Goal: Task Accomplishment & Management: Manage account settings

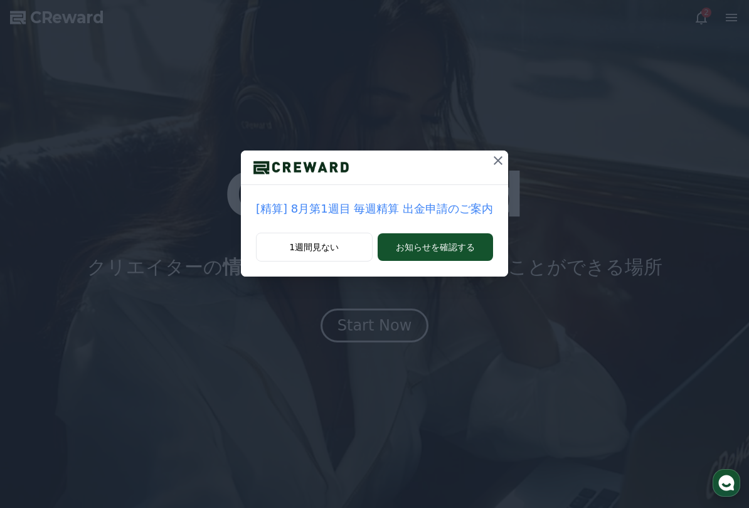
click at [491, 156] on icon at bounding box center [498, 160] width 15 height 15
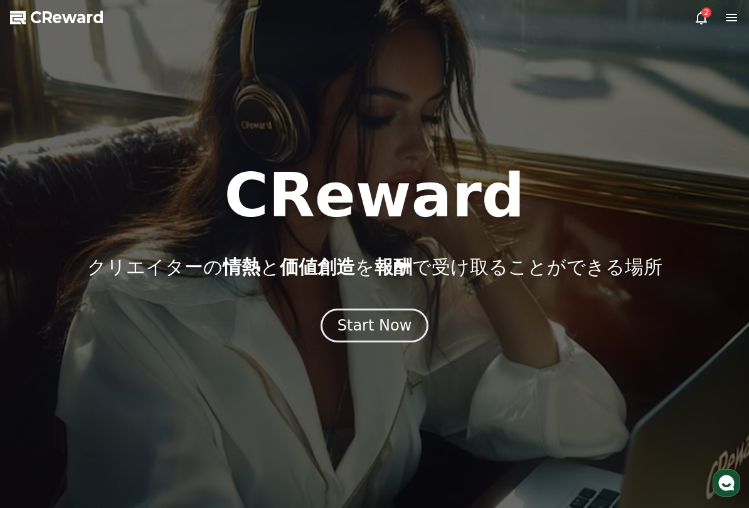
click at [390, 329] on div "Start Now" at bounding box center [375, 326] width 75 height 20
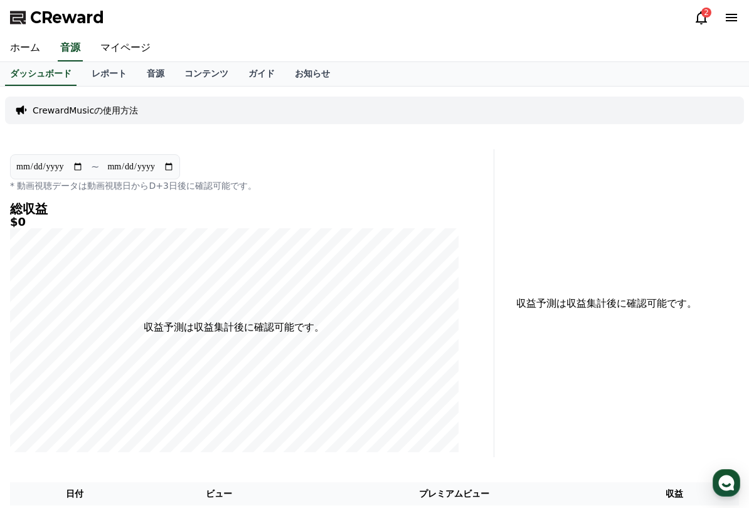
click at [100, 49] on link "マイページ" at bounding box center [125, 48] width 70 height 26
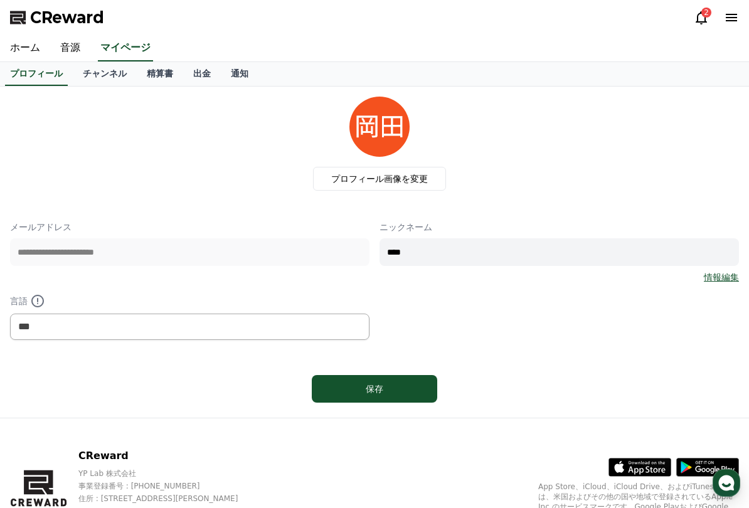
click at [111, 78] on link "チャンネル" at bounding box center [105, 74] width 64 height 24
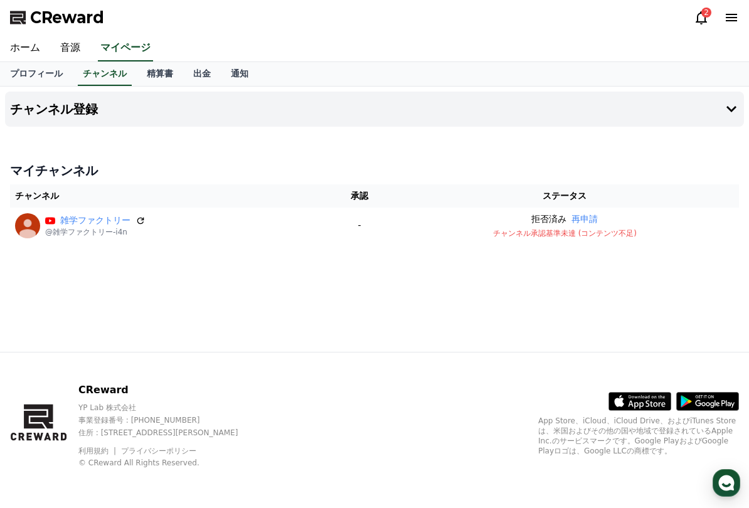
click at [596, 223] on button "再申請" at bounding box center [585, 219] width 26 height 13
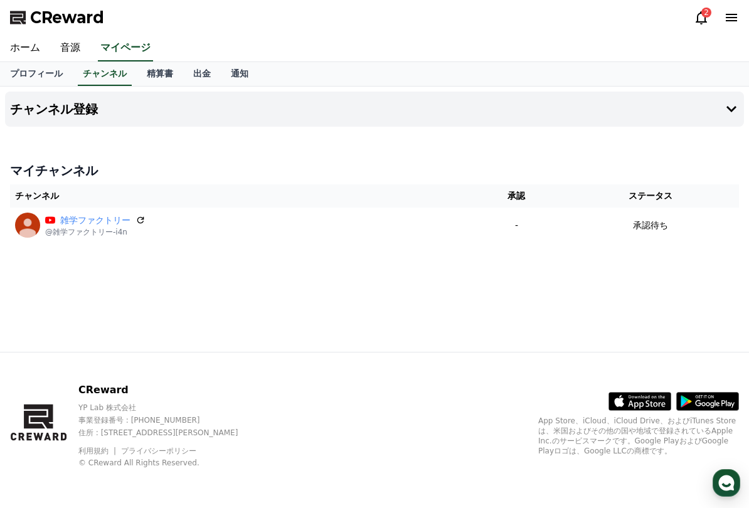
click at [692, 12] on div "CReward 2" at bounding box center [374, 17] width 749 height 35
click at [709, 18] on div "2" at bounding box center [716, 17] width 45 height 15
click at [711, 9] on div "2" at bounding box center [716, 18] width 45 height 20
click at [707, 23] on icon at bounding box center [701, 17] width 11 height 13
click at [703, 22] on icon at bounding box center [701, 17] width 11 height 13
